Goal: Complete application form

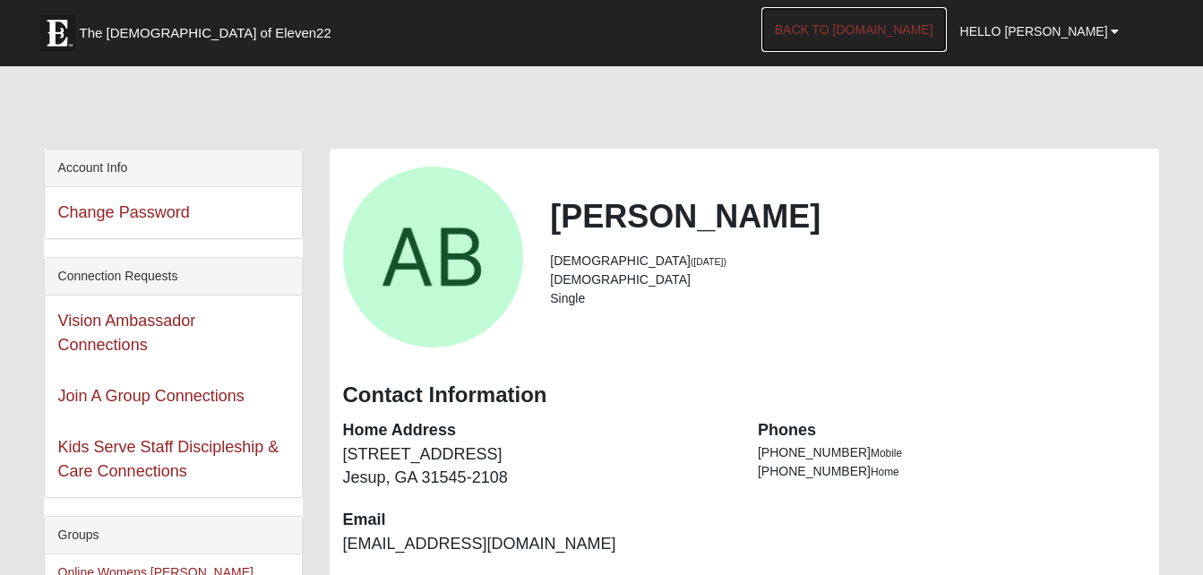
click at [924, 27] on link "Back to [DOMAIN_NAME]" at bounding box center [853, 29] width 185 height 45
click at [1095, 30] on span "Hello [PERSON_NAME]" at bounding box center [1034, 31] width 148 height 14
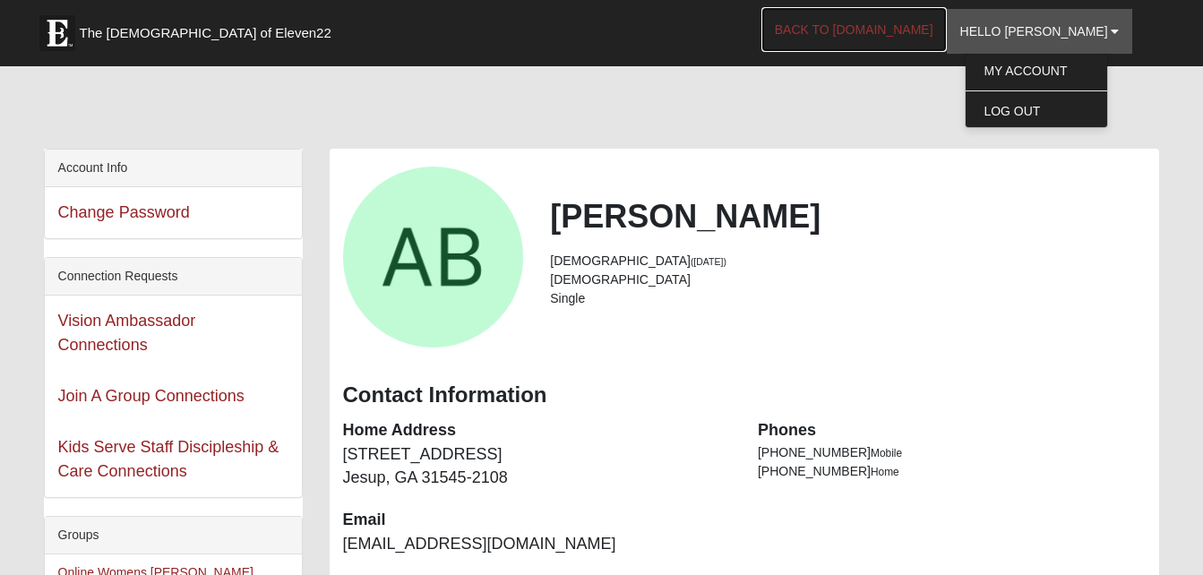
click at [937, 34] on link "Back to [DOMAIN_NAME]" at bounding box center [853, 29] width 185 height 45
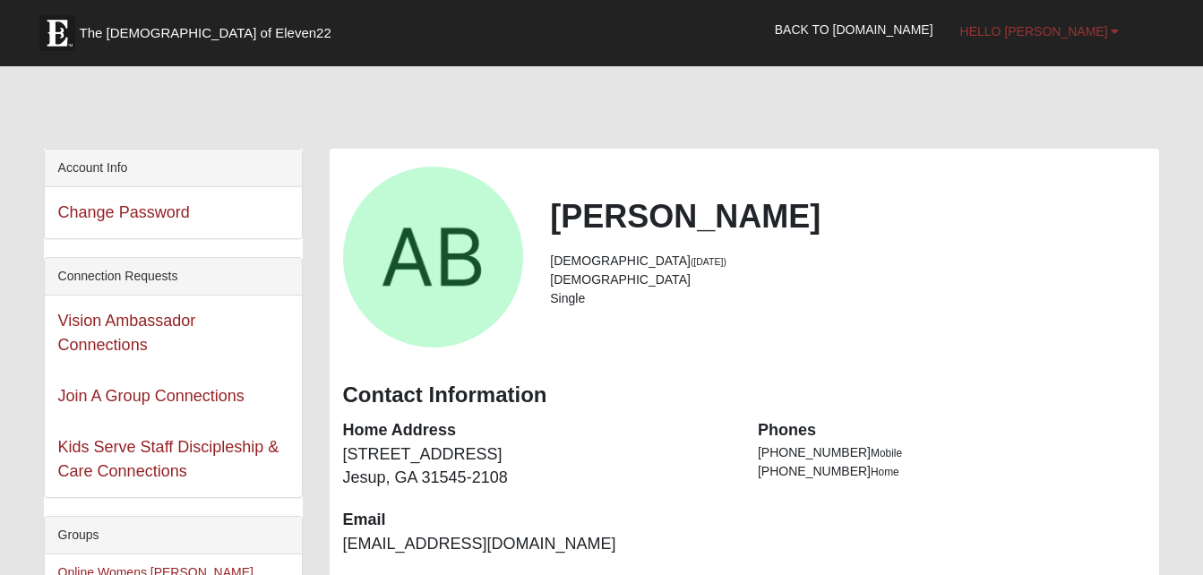
click at [1083, 26] on span "Hello [PERSON_NAME]" at bounding box center [1034, 31] width 148 height 14
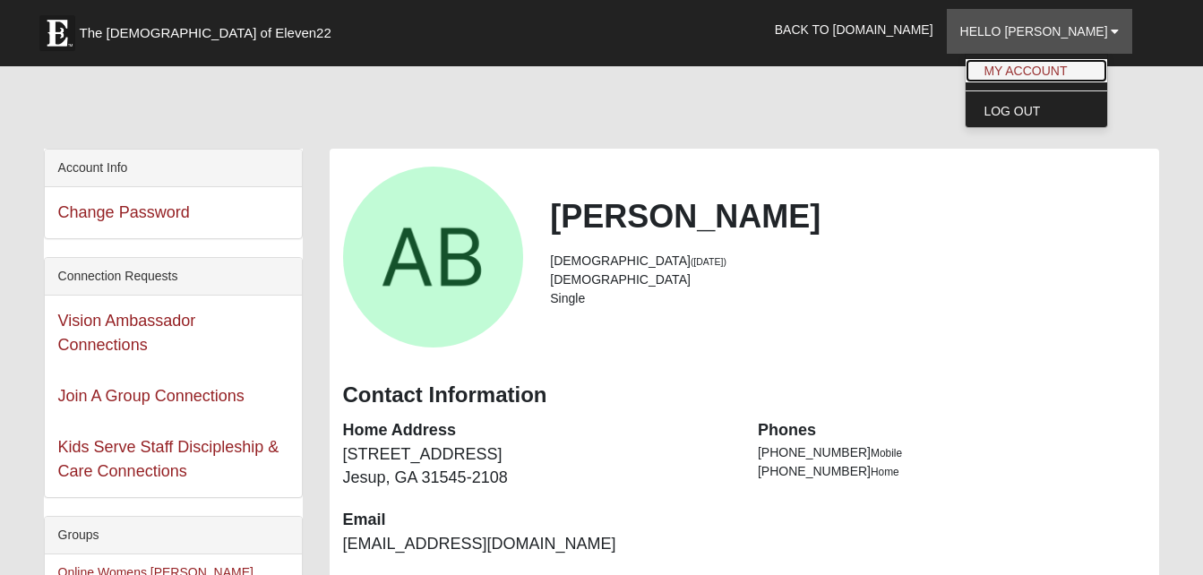
click at [1052, 66] on link "My Account" at bounding box center [1035, 70] width 141 height 23
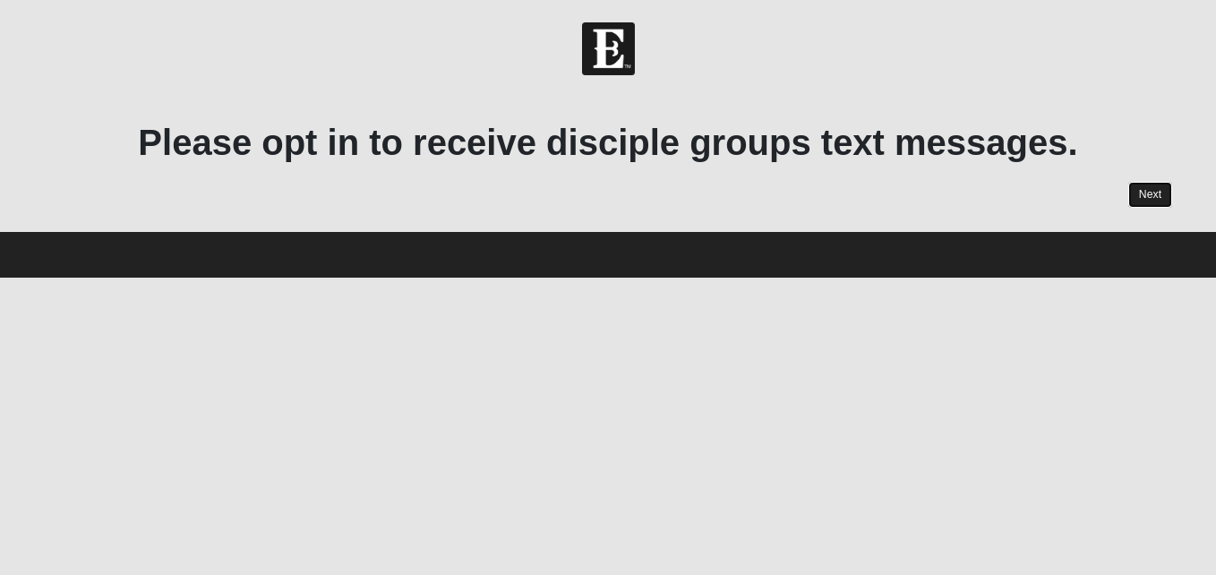
click at [1160, 191] on link "Next" at bounding box center [1150, 195] width 44 height 26
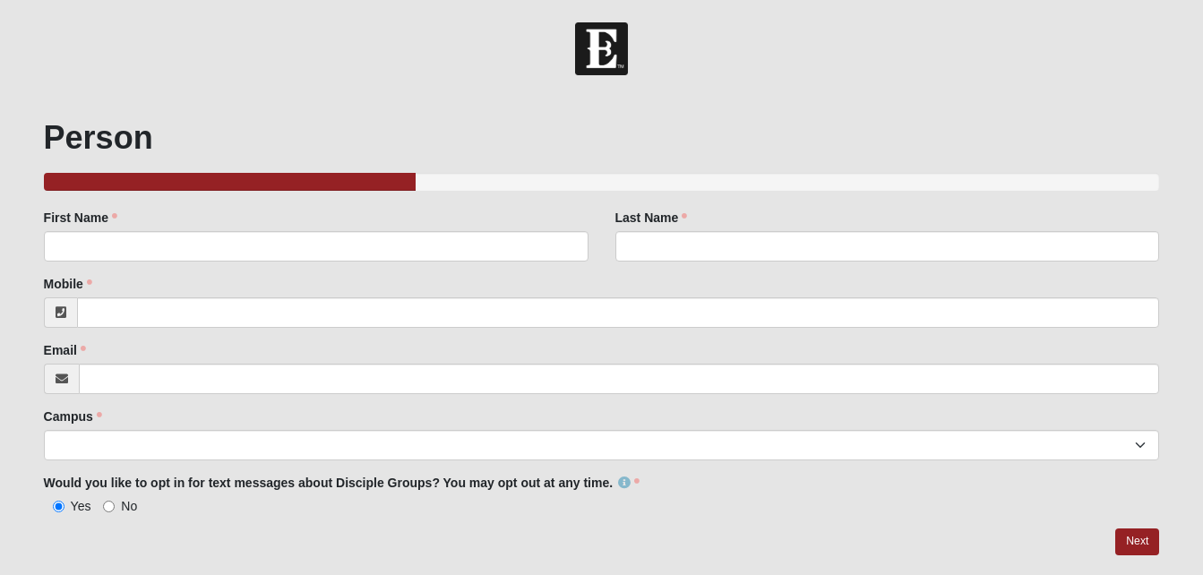
click at [758, 90] on form "Hello Angela My Account Log Out Disciple Groups Text Opt in 2022 Events Discipl…" at bounding box center [601, 323] width 1203 height 603
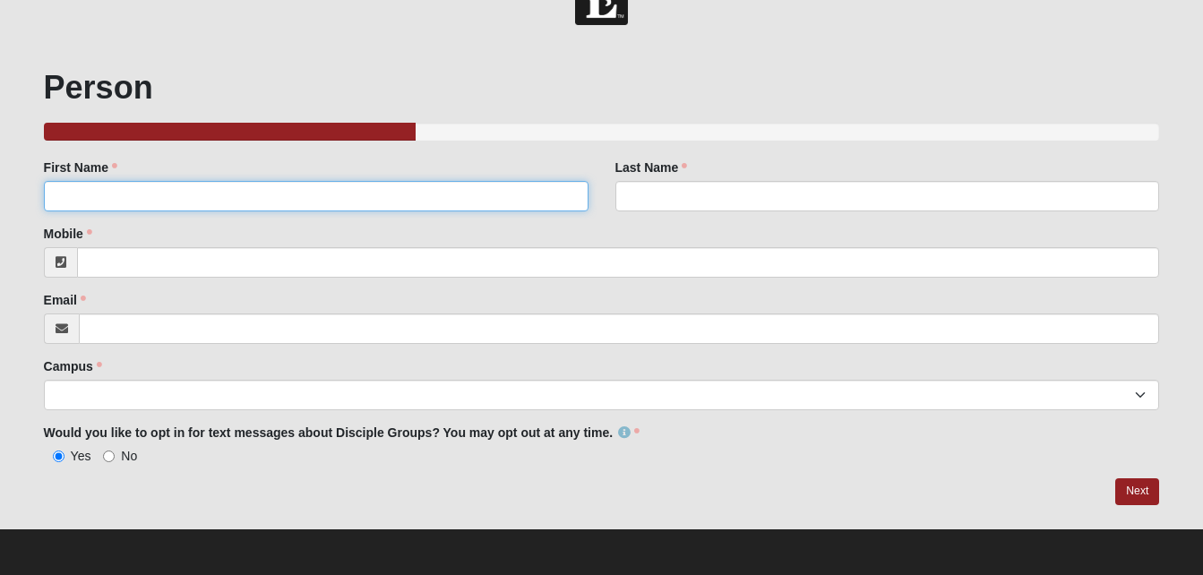
click at [424, 203] on input "First Name" at bounding box center [316, 196] width 544 height 30
type input "Angela"
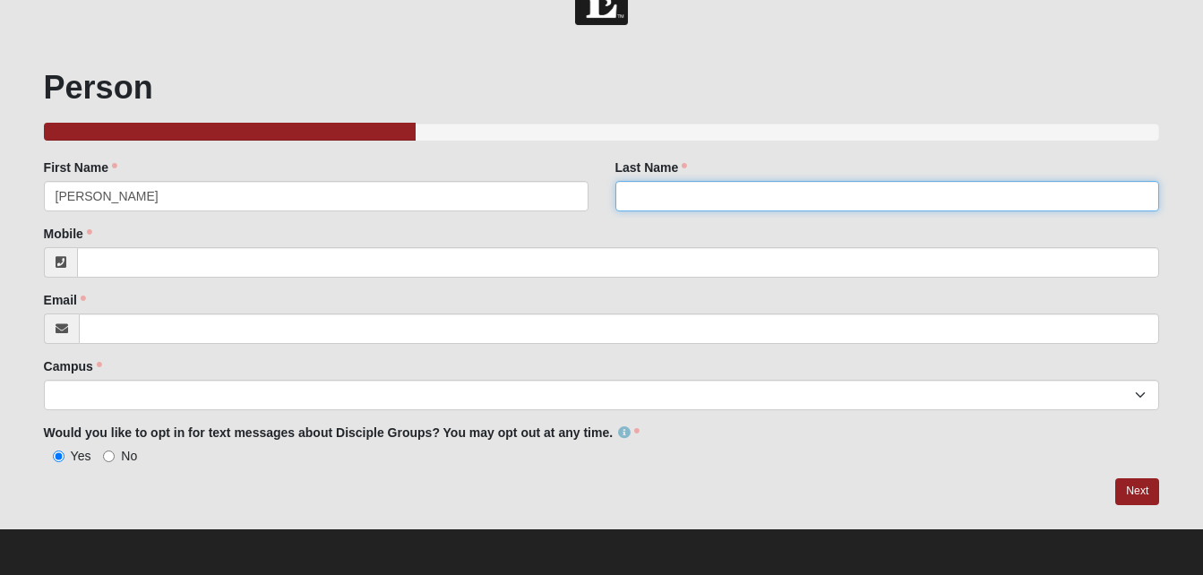
type input "Boulineau"
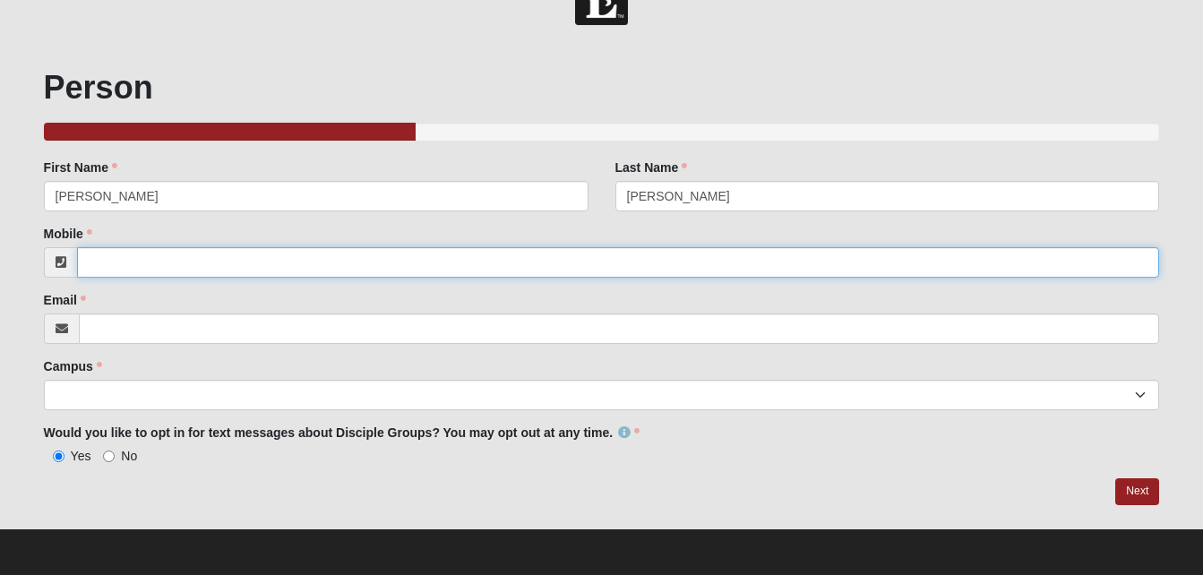
click at [171, 255] on input "Mobile" at bounding box center [618, 262] width 1083 height 30
type input "[PHONE_NUMBER]"
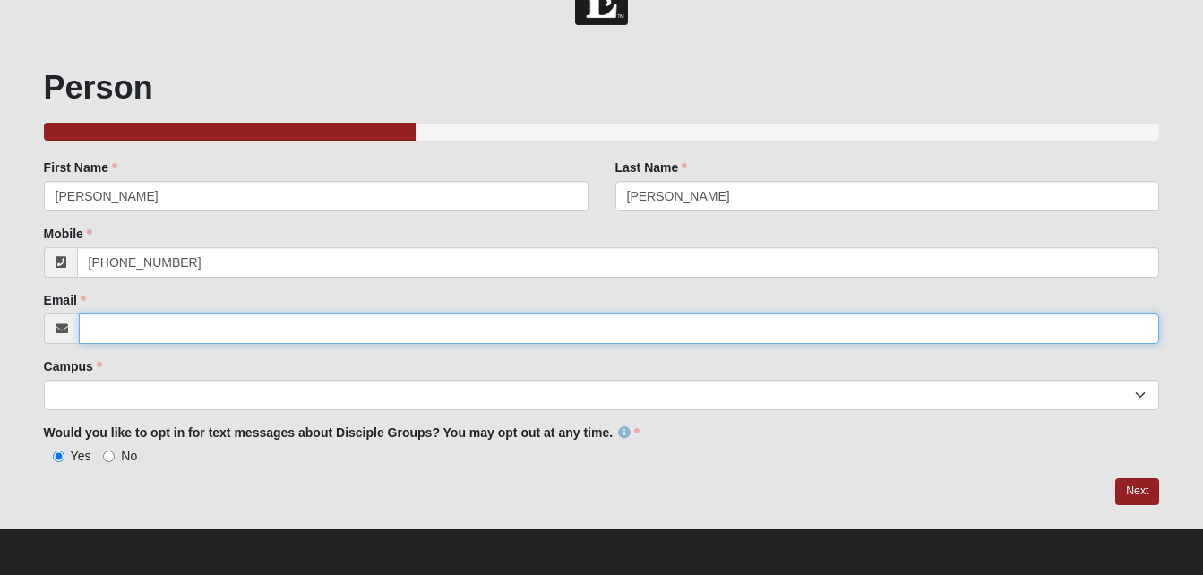
click at [137, 327] on input "Email" at bounding box center [619, 328] width 1081 height 30
type input "BOULINEAUANGELA@GMAIL.COM"
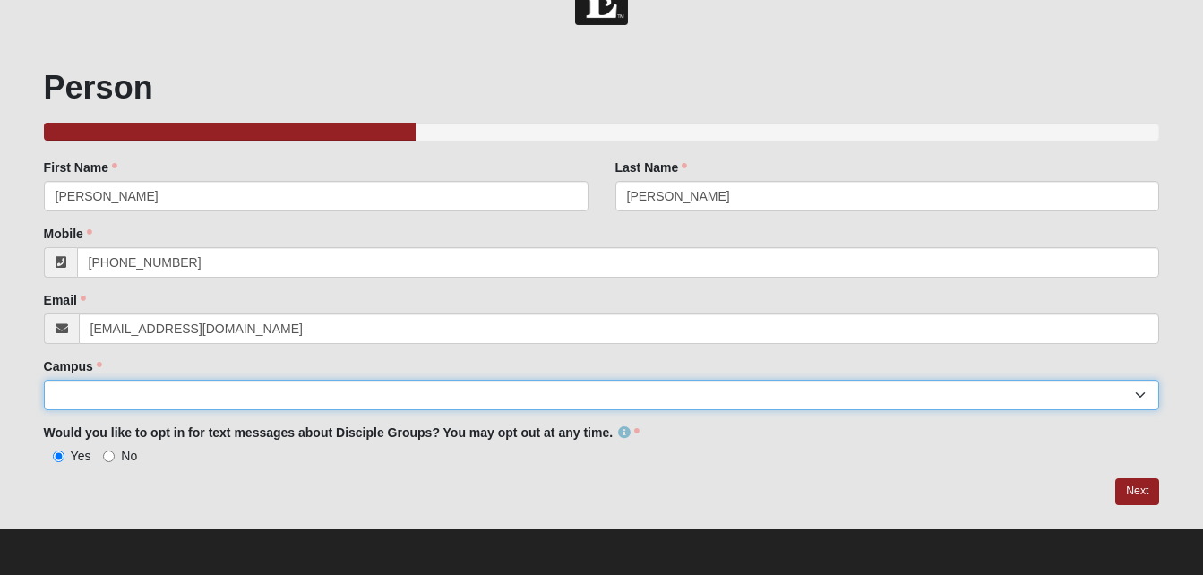
click at [1141, 393] on select "Arlington Baymeadows Eleven22 Online Fleming Island Jesup Mandarin North Jax Or…" at bounding box center [602, 395] width 1116 height 30
select select "10"
click at [44, 380] on select "Arlington Baymeadows Eleven22 Online Fleming Island Jesup Mandarin North Jax Or…" at bounding box center [602, 395] width 1116 height 30
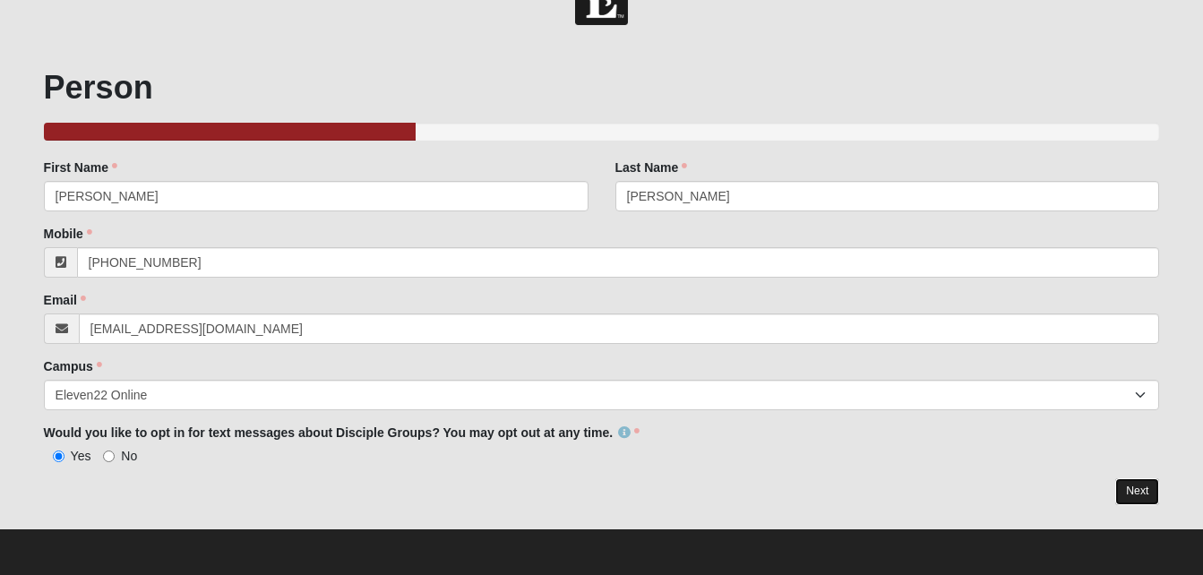
click at [1138, 484] on link "Next" at bounding box center [1137, 491] width 44 height 26
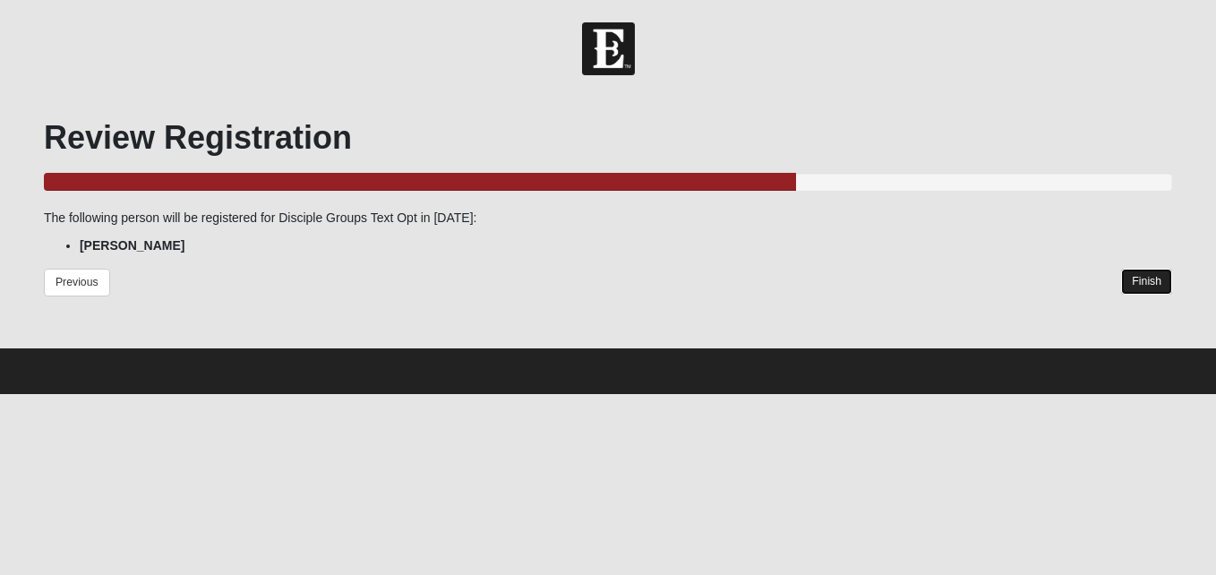
click at [1143, 280] on link "Finish" at bounding box center [1146, 282] width 51 height 26
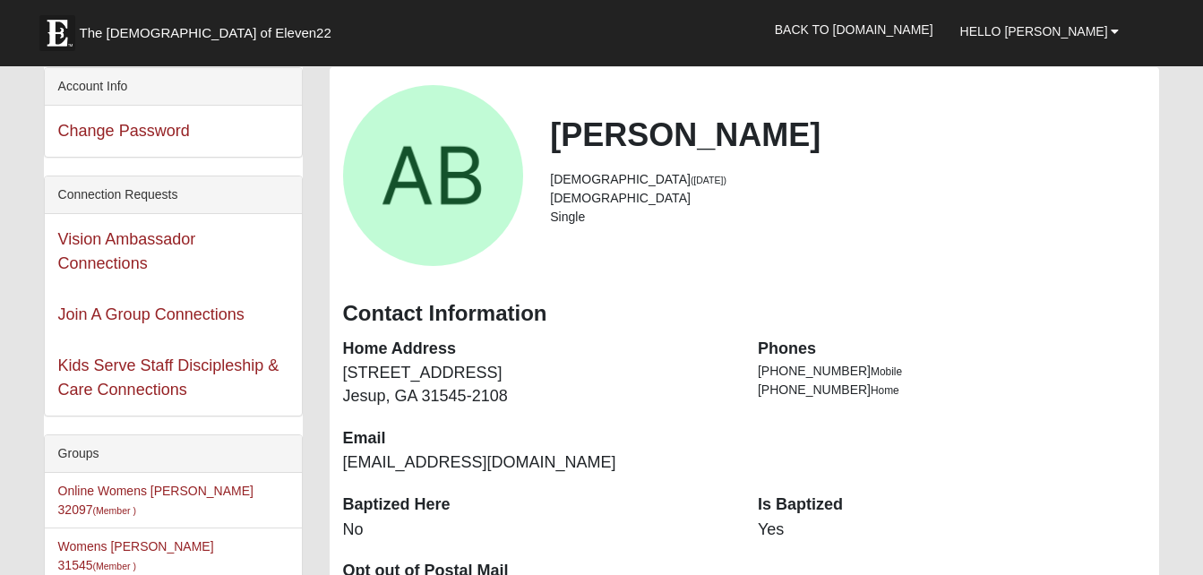
scroll to position [85, 0]
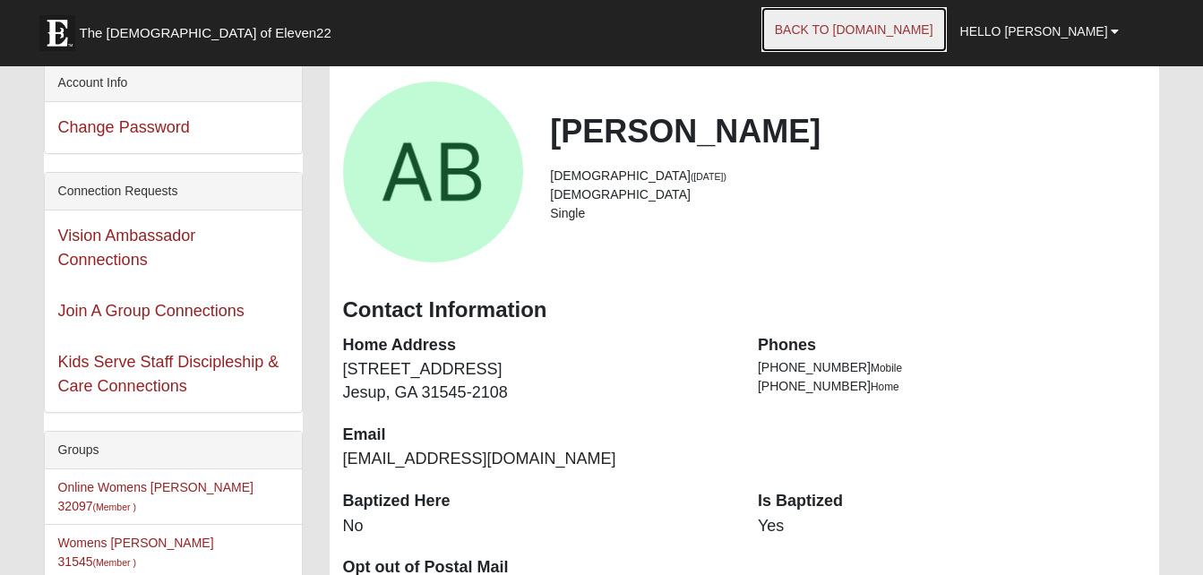
click at [947, 39] on link "Back to COE22.com" at bounding box center [853, 29] width 185 height 45
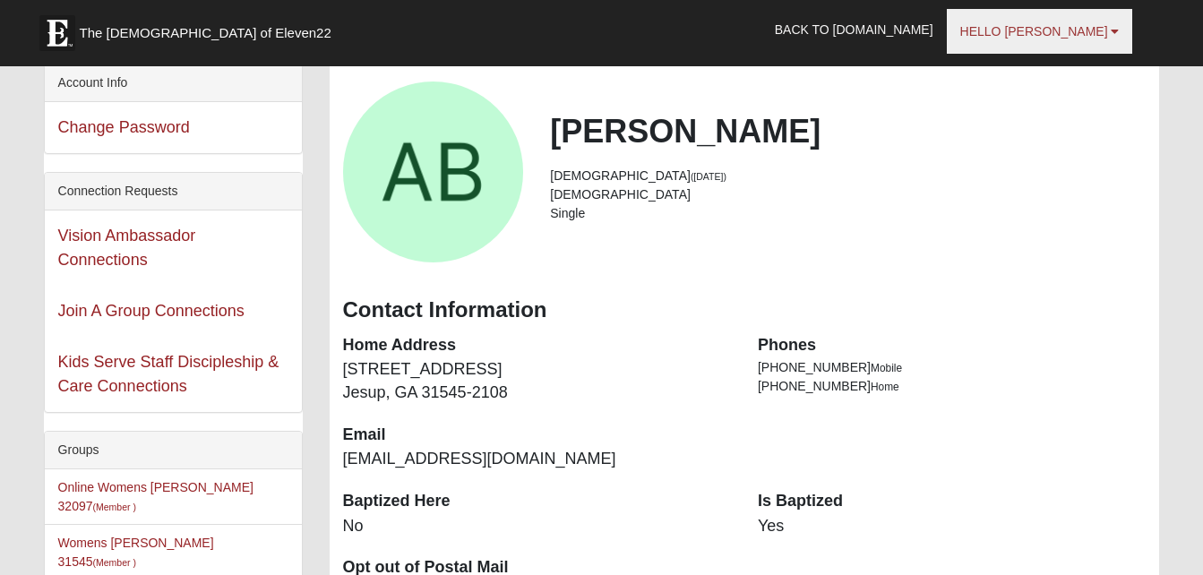
click at [1119, 33] on link "Hello [PERSON_NAME]" at bounding box center [1040, 31] width 186 height 45
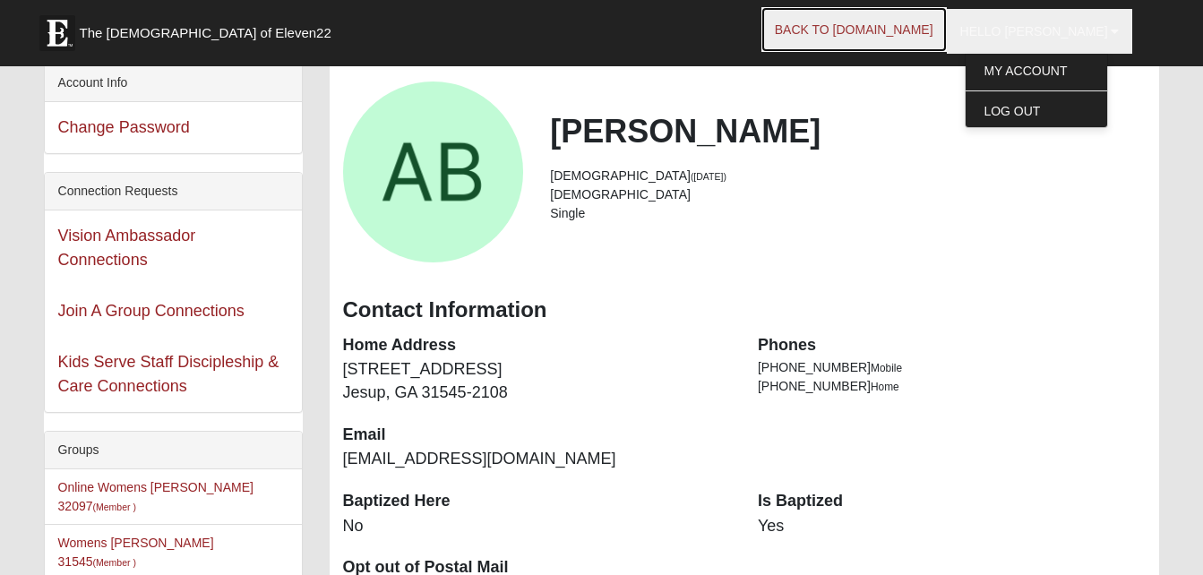
click at [947, 29] on link "Back to [DOMAIN_NAME]" at bounding box center [853, 29] width 185 height 45
